Goal: Information Seeking & Learning: Learn about a topic

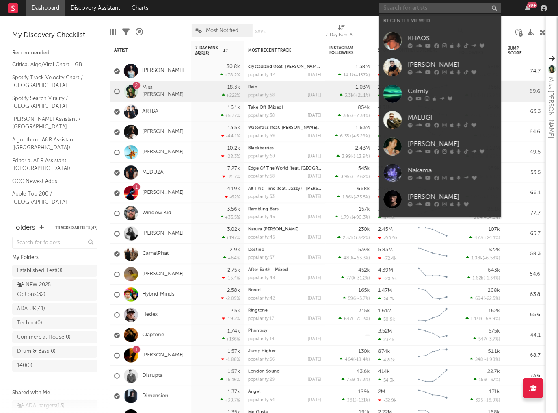
click at [418, 5] on input "text" at bounding box center [440, 8] width 122 height 10
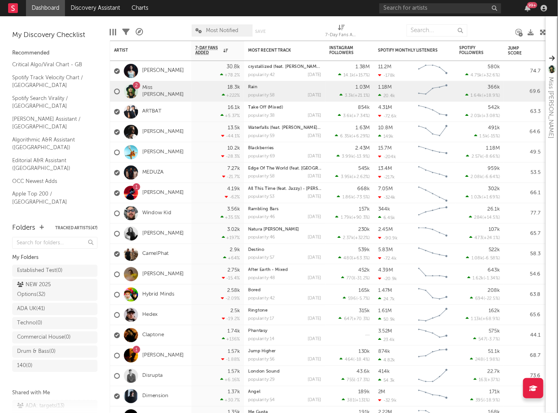
click at [489, 24] on div at bounding box center [492, 30] width 37 height 20
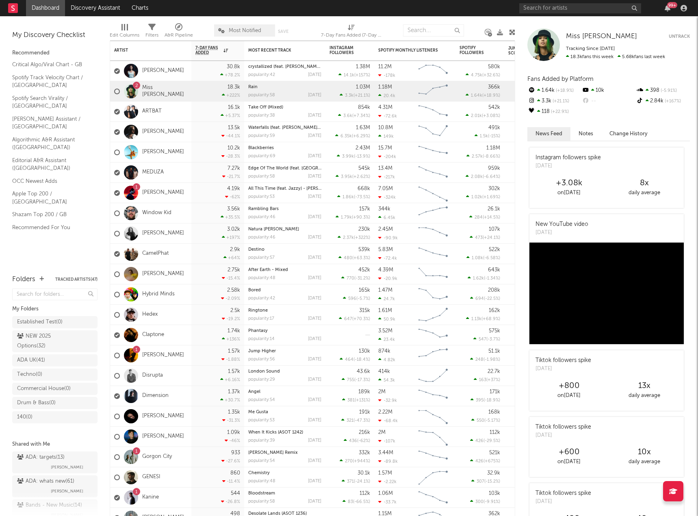
click at [150, 314] on link "Hedex" at bounding box center [149, 314] width 15 height 7
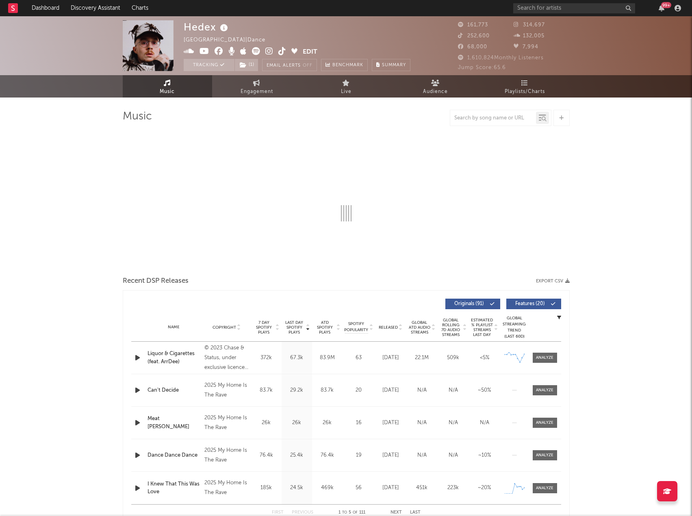
select select "6m"
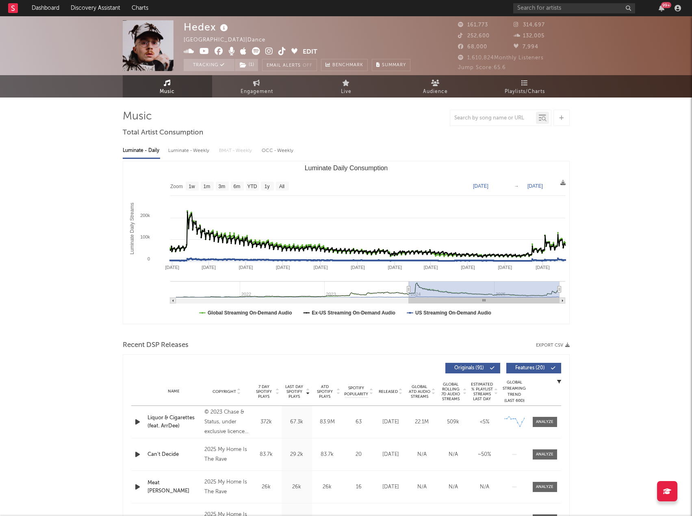
drag, startPoint x: 518, startPoint y: 289, endPoint x: 408, endPoint y: 288, distance: 109.7
click at [408, 288] on icon "Luminate Daily Consumption" at bounding box center [408, 289] width 3 height 6
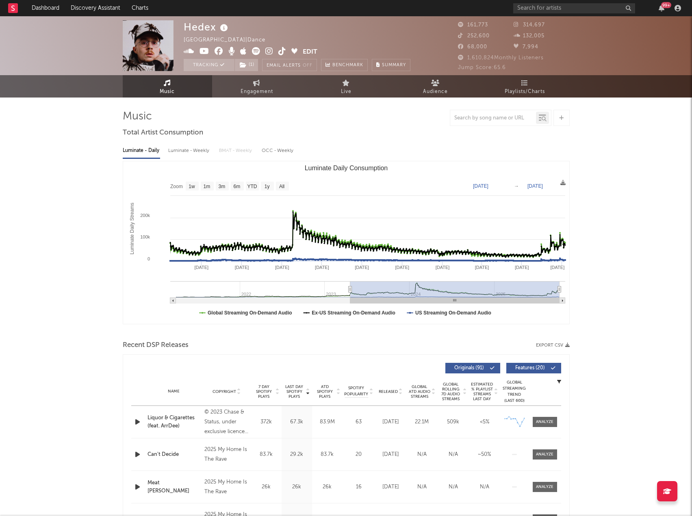
drag, startPoint x: 409, startPoint y: 289, endPoint x: 312, endPoint y: 273, distance: 98.5
click at [348, 291] on icon "Luminate Daily Consumption" at bounding box center [349, 289] width 3 height 6
type input "[DATE]"
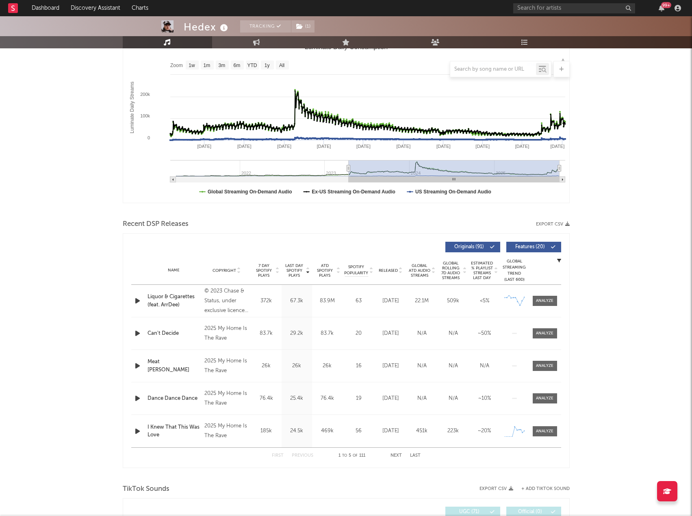
scroll to position [122, 0]
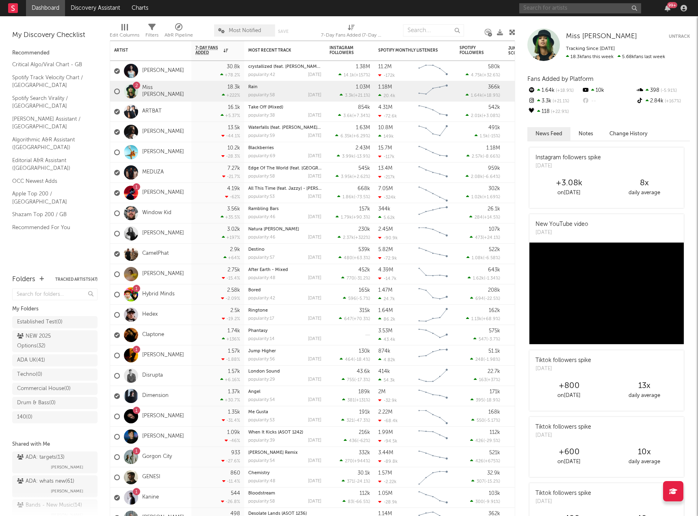
click at [586, 9] on input "text" at bounding box center [580, 8] width 122 height 10
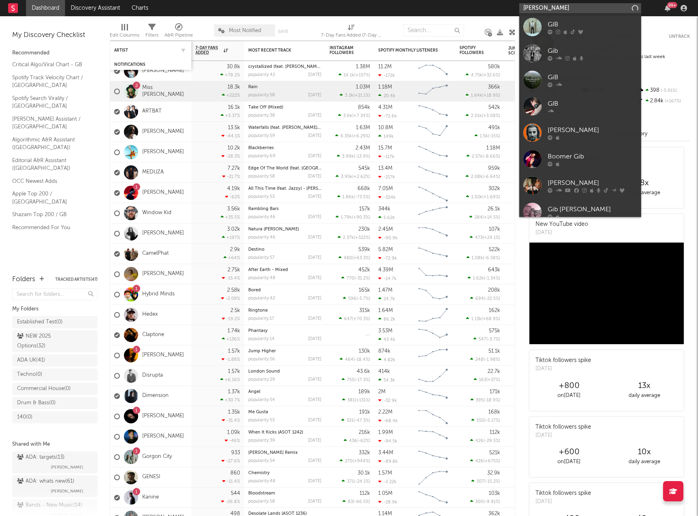
type input "Gibran Alcocer"
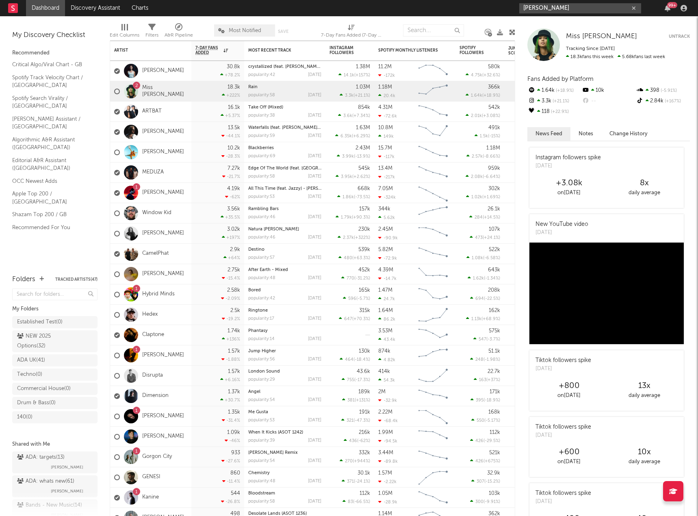
click at [567, 7] on input "Gibran Alcocer" at bounding box center [580, 8] width 122 height 10
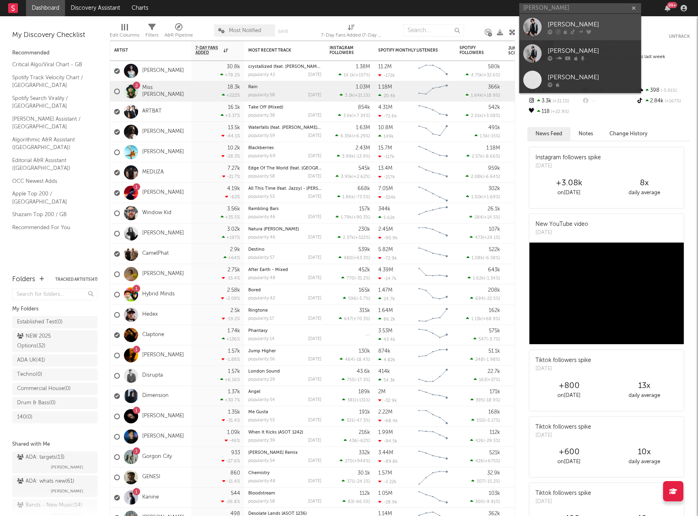
click at [598, 27] on div "Gibran Alcocer" at bounding box center [592, 24] width 89 height 10
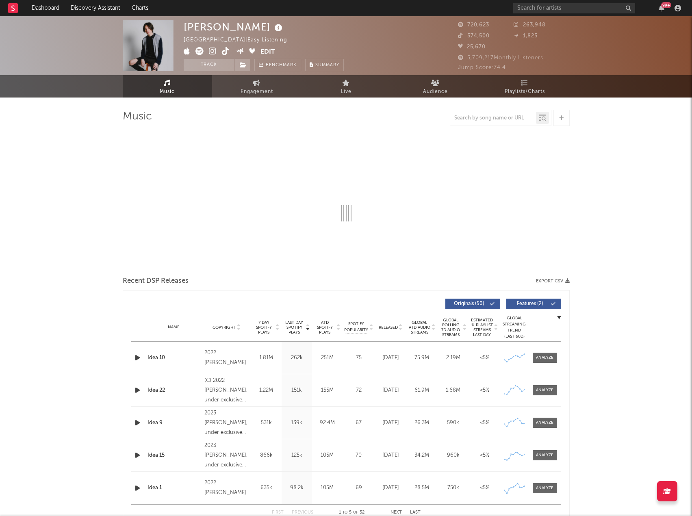
select select "6m"
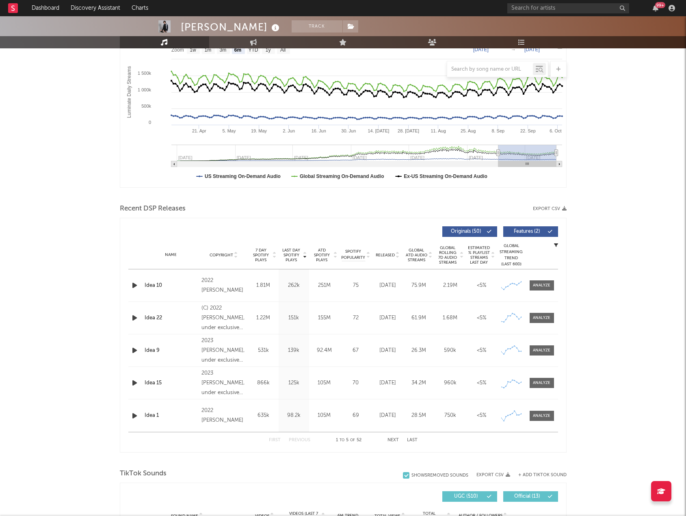
scroll to position [203, 0]
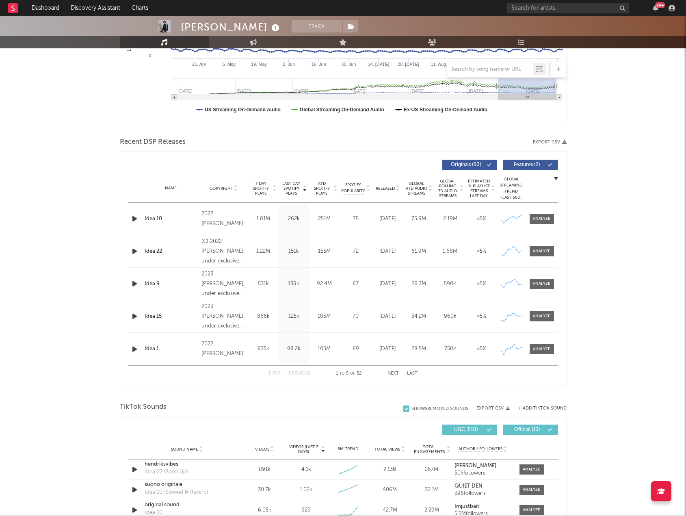
click at [394, 373] on button "Next" at bounding box center [392, 373] width 11 height 4
drag, startPoint x: 222, startPoint y: 322, endPoint x: 225, endPoint y: 310, distance: 11.7
click at [225, 310] on div "(C) 2023 The System" at bounding box center [223, 316] width 44 height 19
copy div "The System"
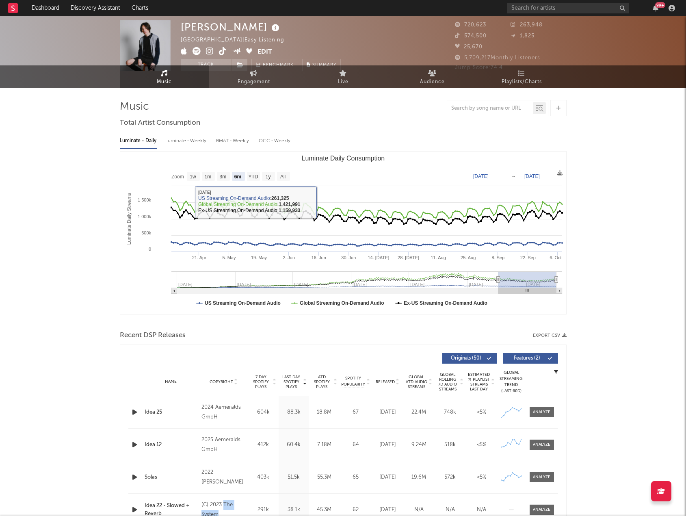
scroll to position [0, 0]
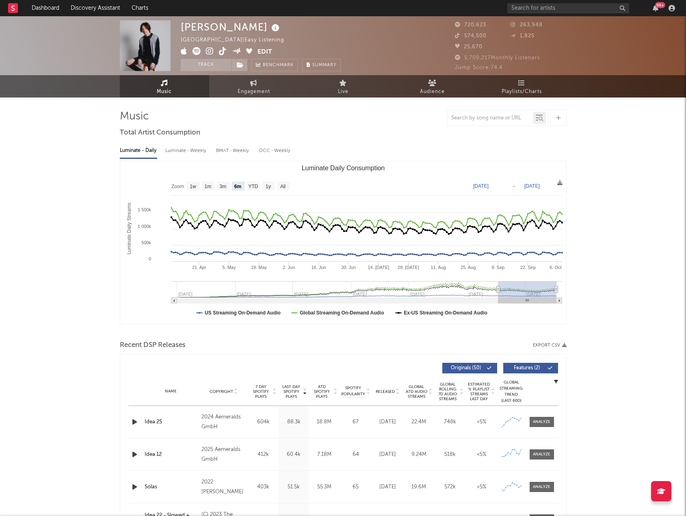
click at [213, 132] on span "Luminate Weekly Consumption data is updated every day. Luminate Weekly Consumpt…" at bounding box center [256, 133] width 97 height 24
drag, startPoint x: 257, startPoint y: 26, endPoint x: 173, endPoint y: 29, distance: 84.5
click at [173, 29] on div "Gibran Alcocer Mexico | Easy Listening Edit Track Benchmark Summary 720,623 263…" at bounding box center [343, 45] width 686 height 59
copy div "Gibran Alcocer"
drag, startPoint x: 69, startPoint y: 169, endPoint x: 117, endPoint y: 176, distance: 48.1
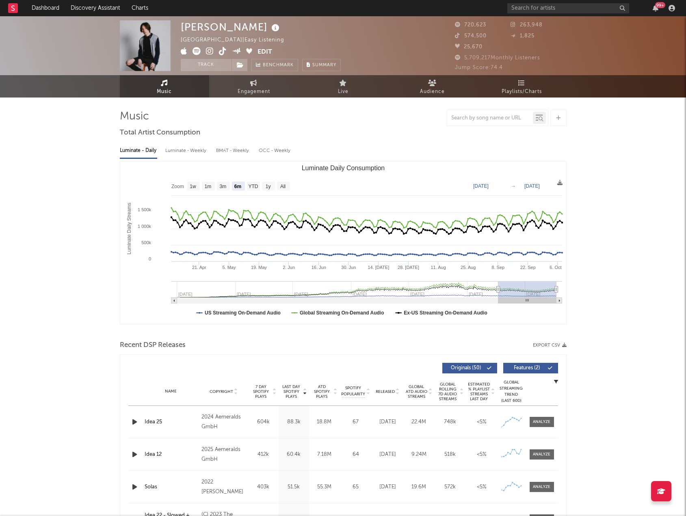
click at [526, 9] on input "text" at bounding box center [568, 8] width 122 height 10
click at [567, 8] on input "Jamie Duffy" at bounding box center [568, 8] width 122 height 10
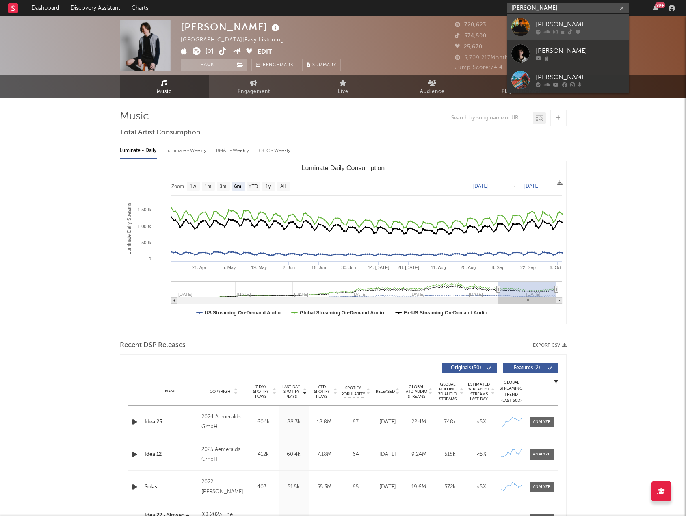
type input "Jamie Duffy"
click at [568, 23] on div "Jamie Duffy" at bounding box center [580, 24] width 89 height 10
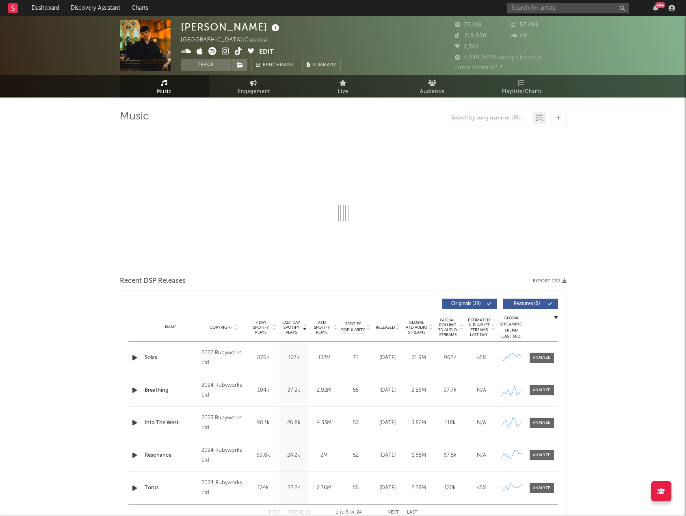
select select "6m"
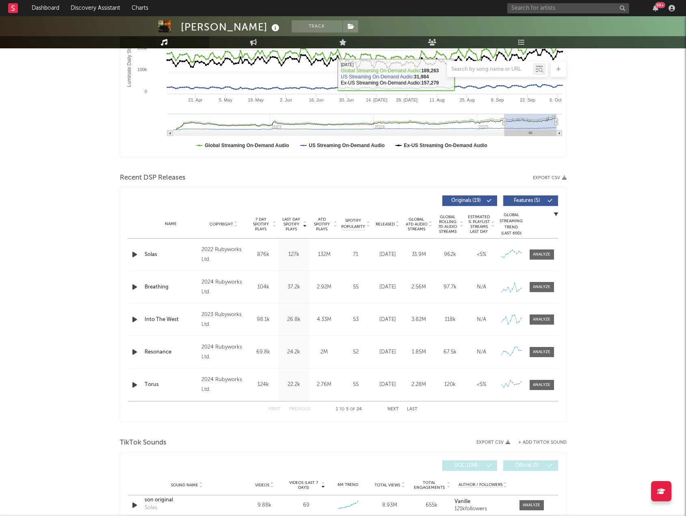
scroll to position [284, 0]
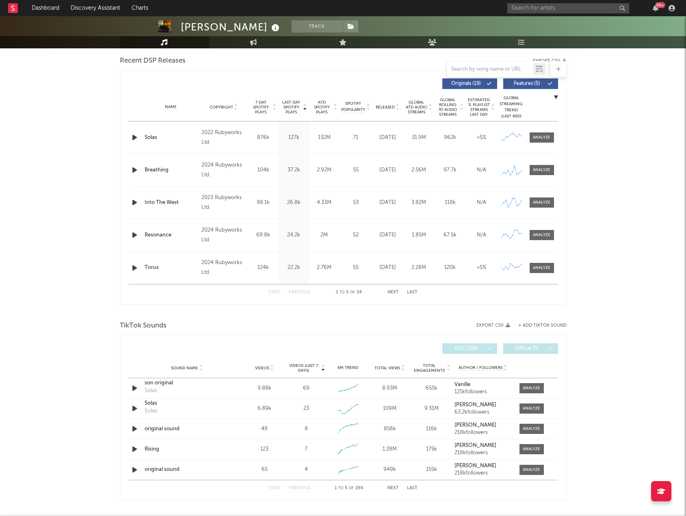
click at [393, 291] on button "Next" at bounding box center [392, 292] width 11 height 4
click at [279, 295] on div "First Previous 11 to 15 of 24 Next Last" at bounding box center [343, 292] width 149 height 16
click at [275, 293] on button "First" at bounding box center [275, 292] width 12 height 4
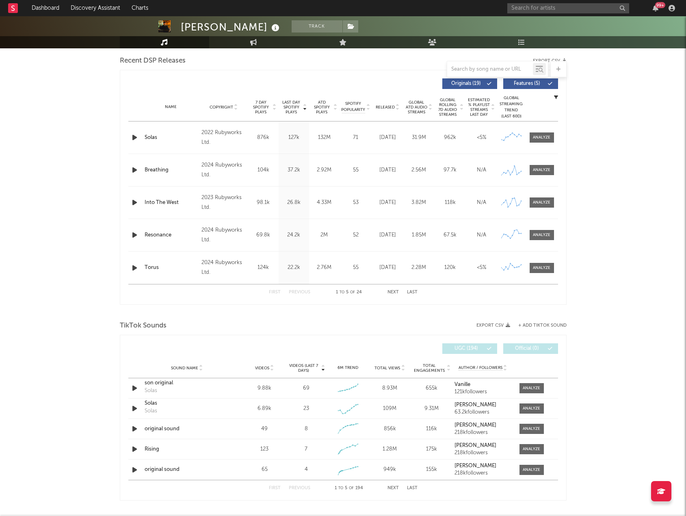
click at [275, 293] on button "First" at bounding box center [275, 292] width 12 height 4
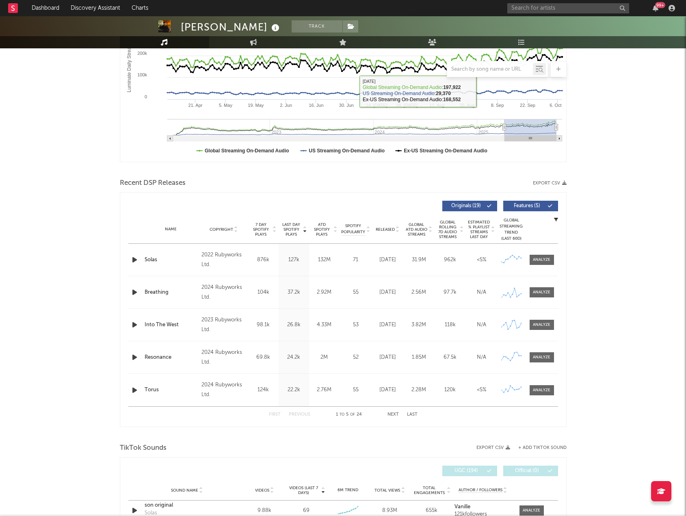
scroll to position [162, 0]
click at [377, 415] on div "First Previous 1 to 5 of 24 Next Last" at bounding box center [343, 414] width 149 height 16
click at [390, 413] on button "Next" at bounding box center [392, 414] width 11 height 4
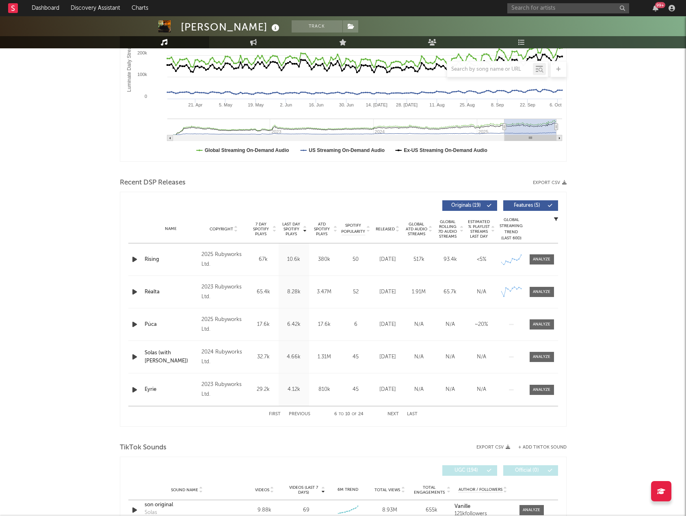
click at [301, 413] on button "Previous" at bounding box center [300, 414] width 22 height 4
click at [530, 9] on input "text" at bounding box center [568, 8] width 122 height 10
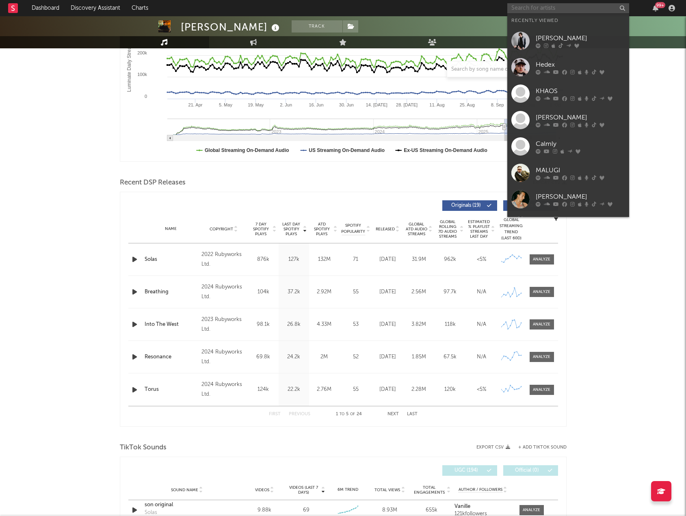
paste input "Øneheart"
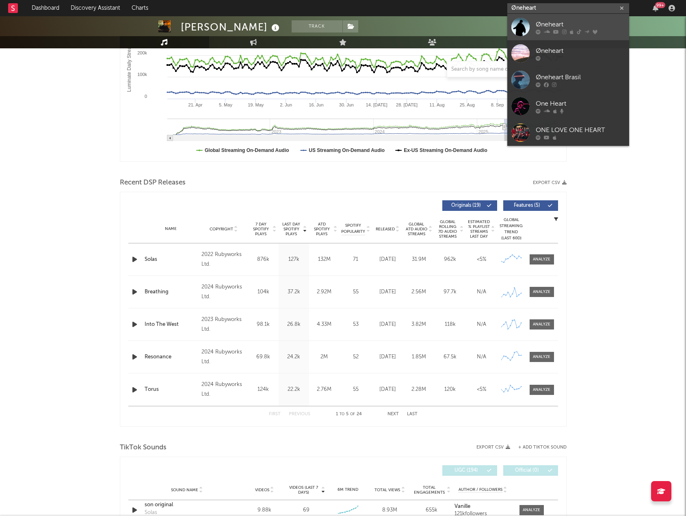
type input "Øneheart"
click at [560, 26] on div "Øneheart" at bounding box center [580, 24] width 89 height 10
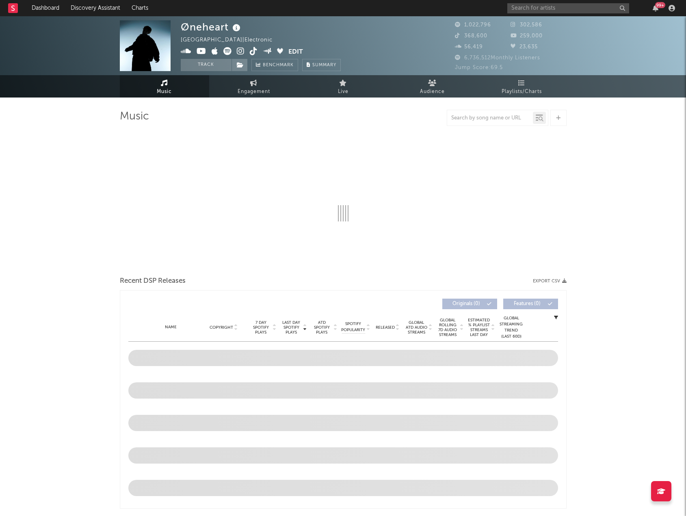
select select "6m"
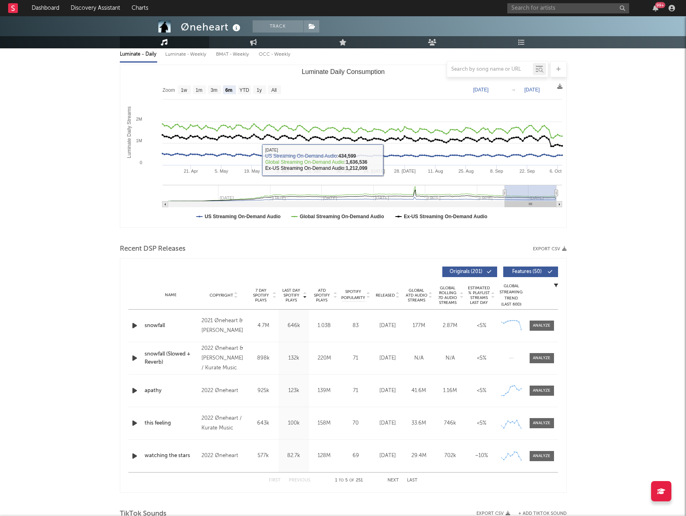
scroll to position [122, 0]
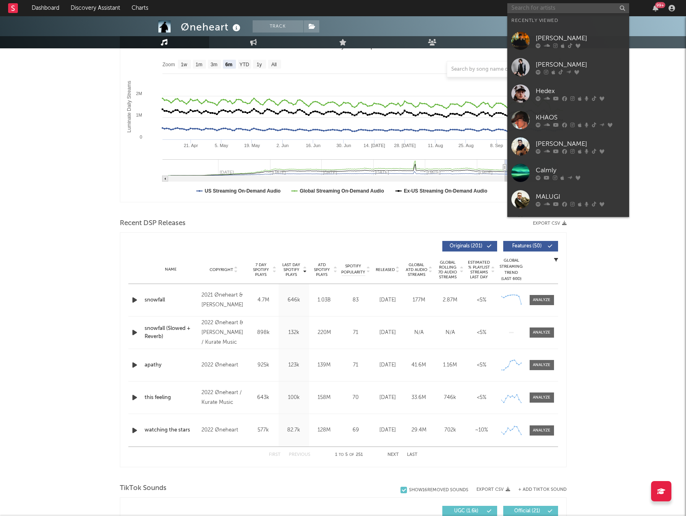
click at [535, 10] on input "text" at bounding box center [568, 8] width 122 height 10
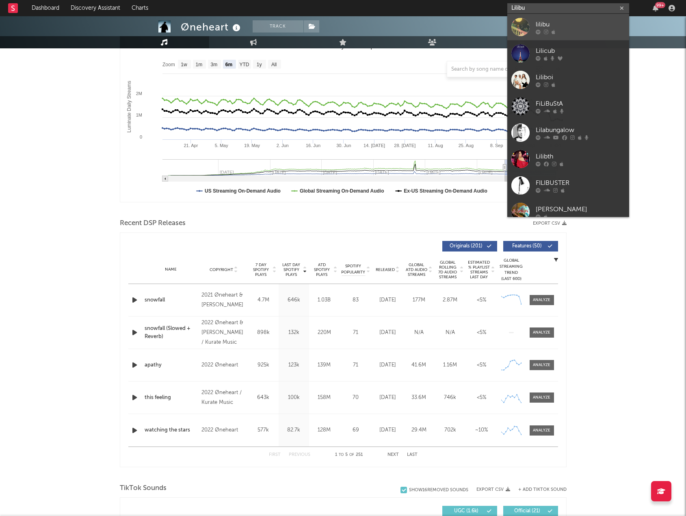
type input "Lilibu"
drag, startPoint x: 584, startPoint y: 28, endPoint x: 463, endPoint y: 87, distance: 134.1
click at [584, 28] on div "lilibu" at bounding box center [580, 24] width 89 height 10
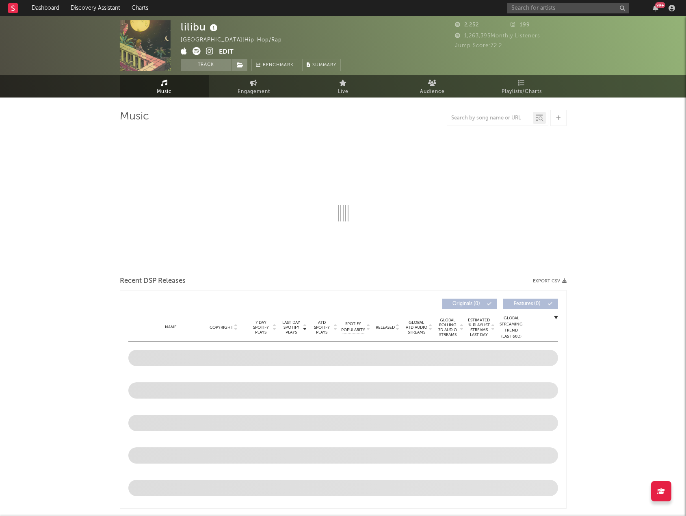
select select "6m"
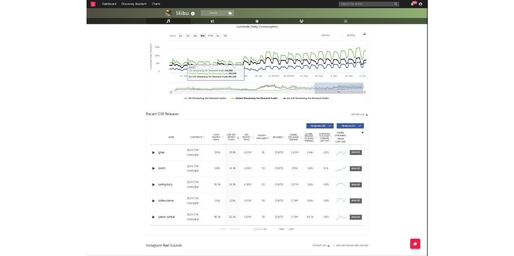
scroll to position [122, 0]
